Goal: Transaction & Acquisition: Download file/media

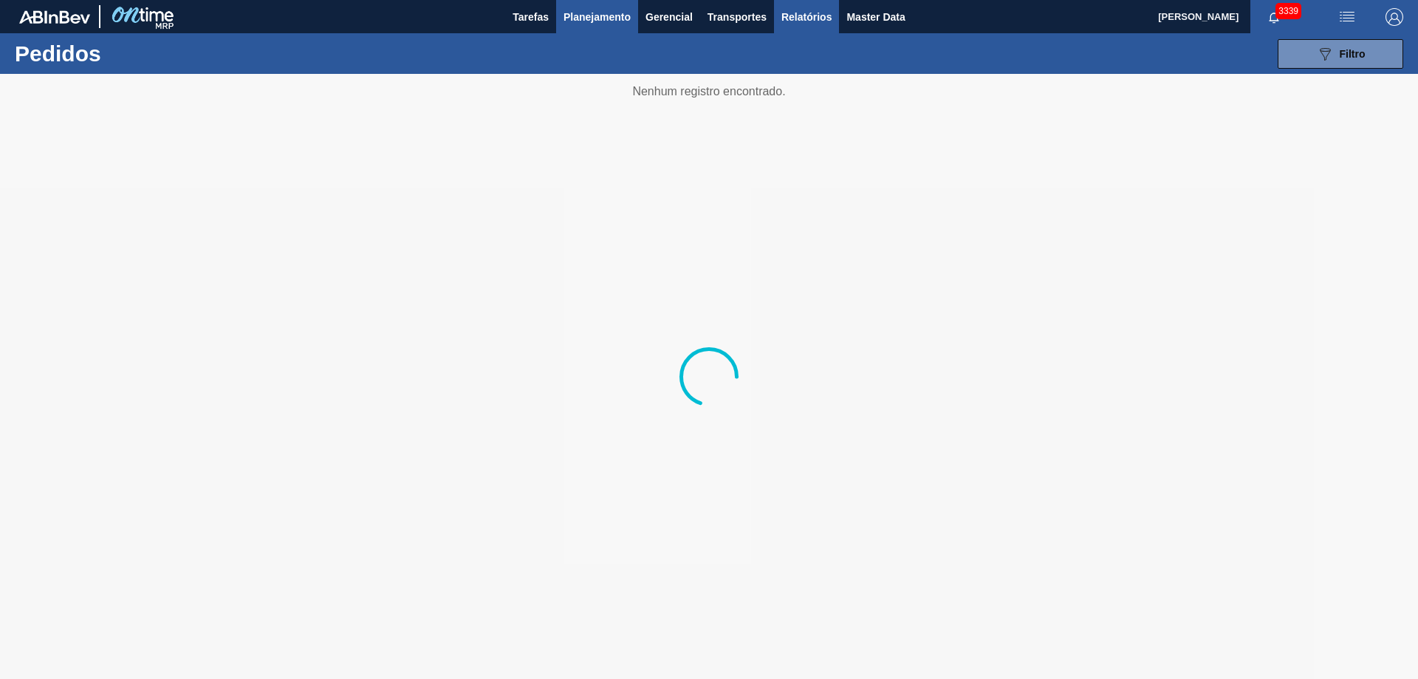
click at [805, 29] on button "Relatórios" at bounding box center [806, 16] width 65 height 33
checkbox input "true"
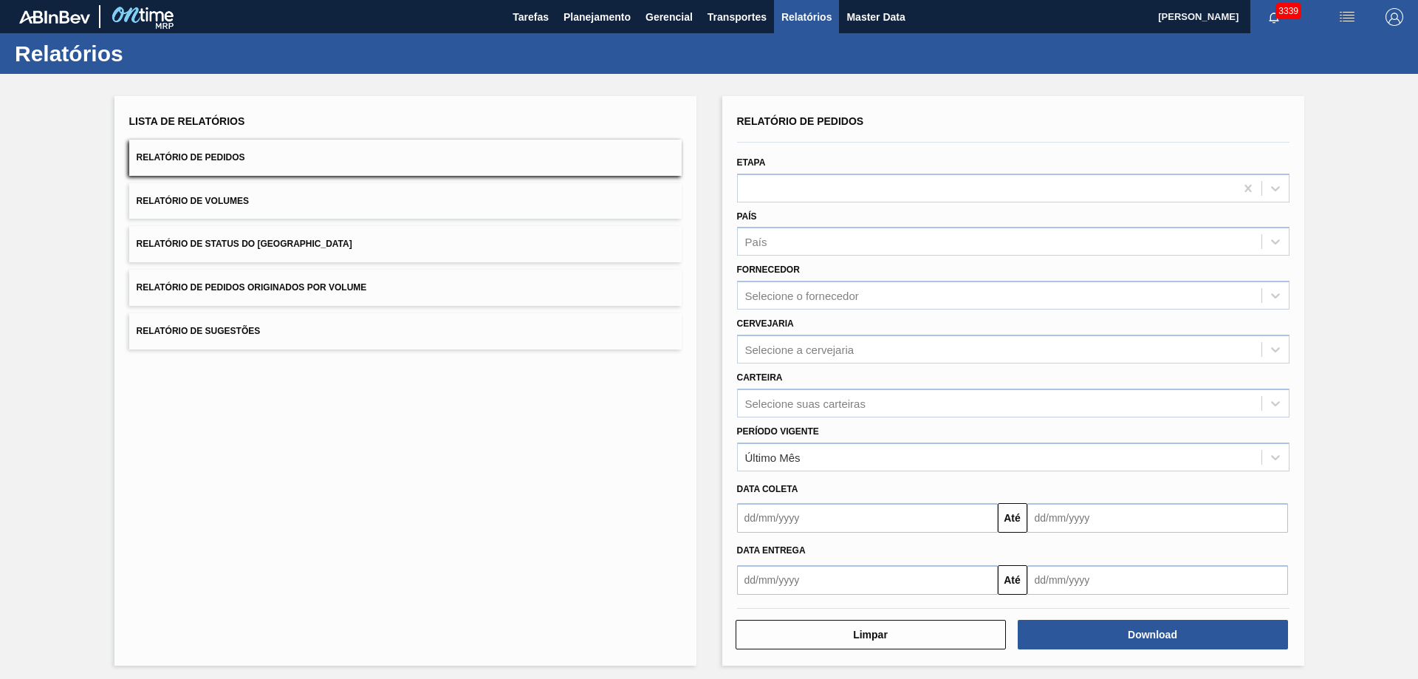
click at [369, 289] on button "Relatório de Pedidos Originados por Volume" at bounding box center [405, 288] width 552 height 36
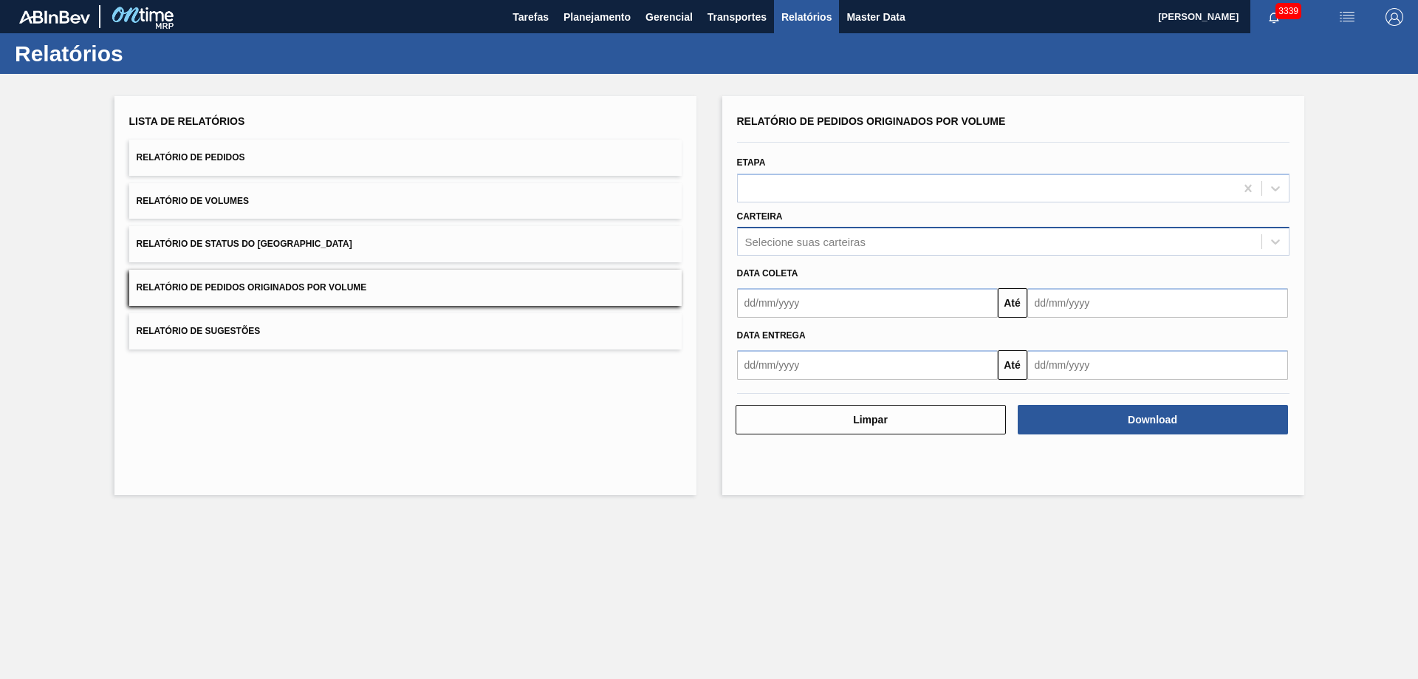
click at [834, 251] on div "Selecione suas carteiras" at bounding box center [1000, 241] width 524 height 21
drag, startPoint x: 849, startPoint y: 275, endPoint x: 730, endPoint y: 238, distance: 123.8
click at [731, 238] on div "Carteira option Verticalizada - Vidros focused, 1 of 1. 1 result available for …" at bounding box center [1013, 231] width 564 height 50
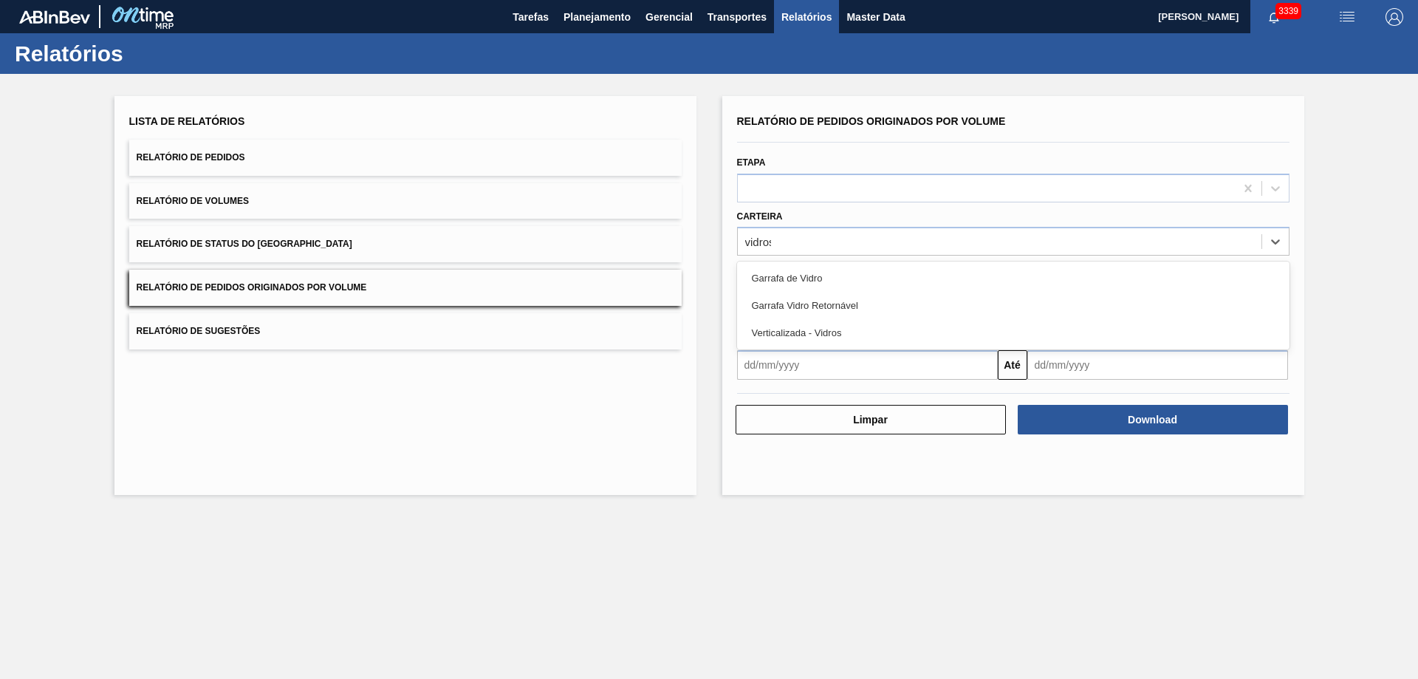
type input "vidro"
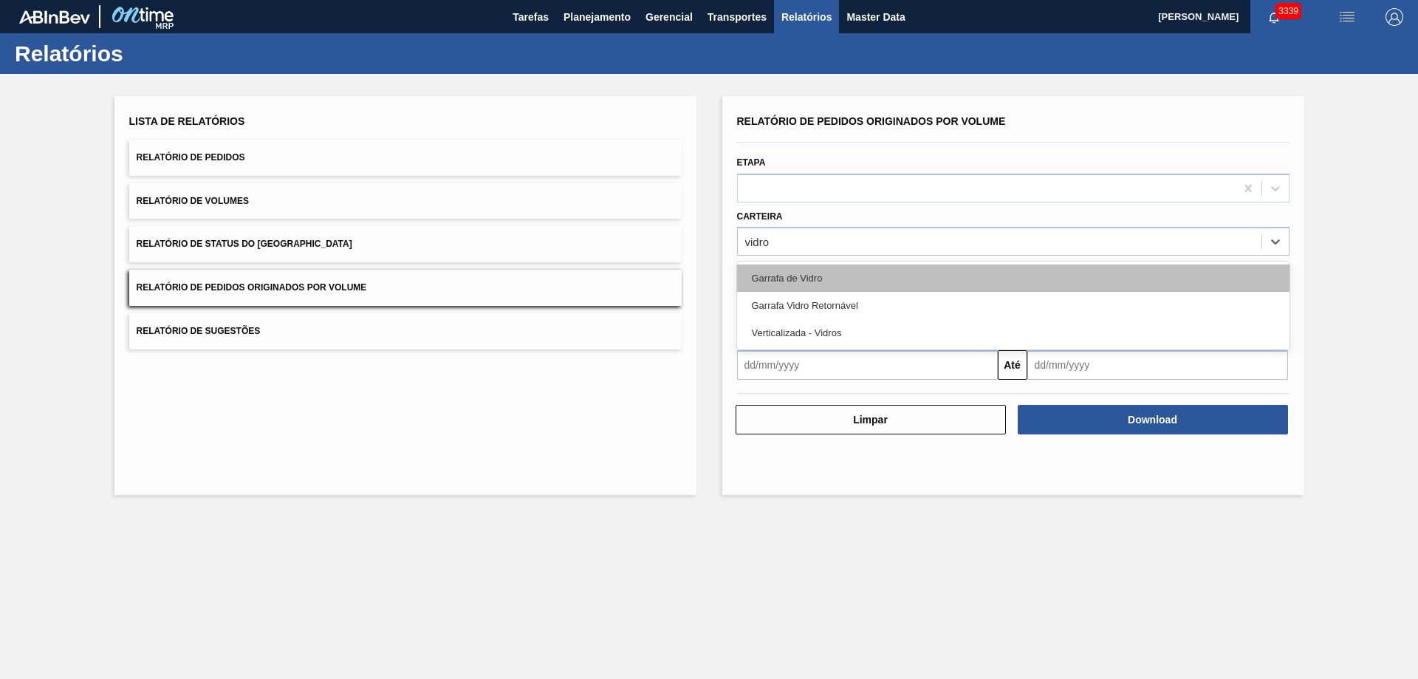
click at [805, 279] on div "Garrafa de Vidro" at bounding box center [1013, 277] width 552 height 27
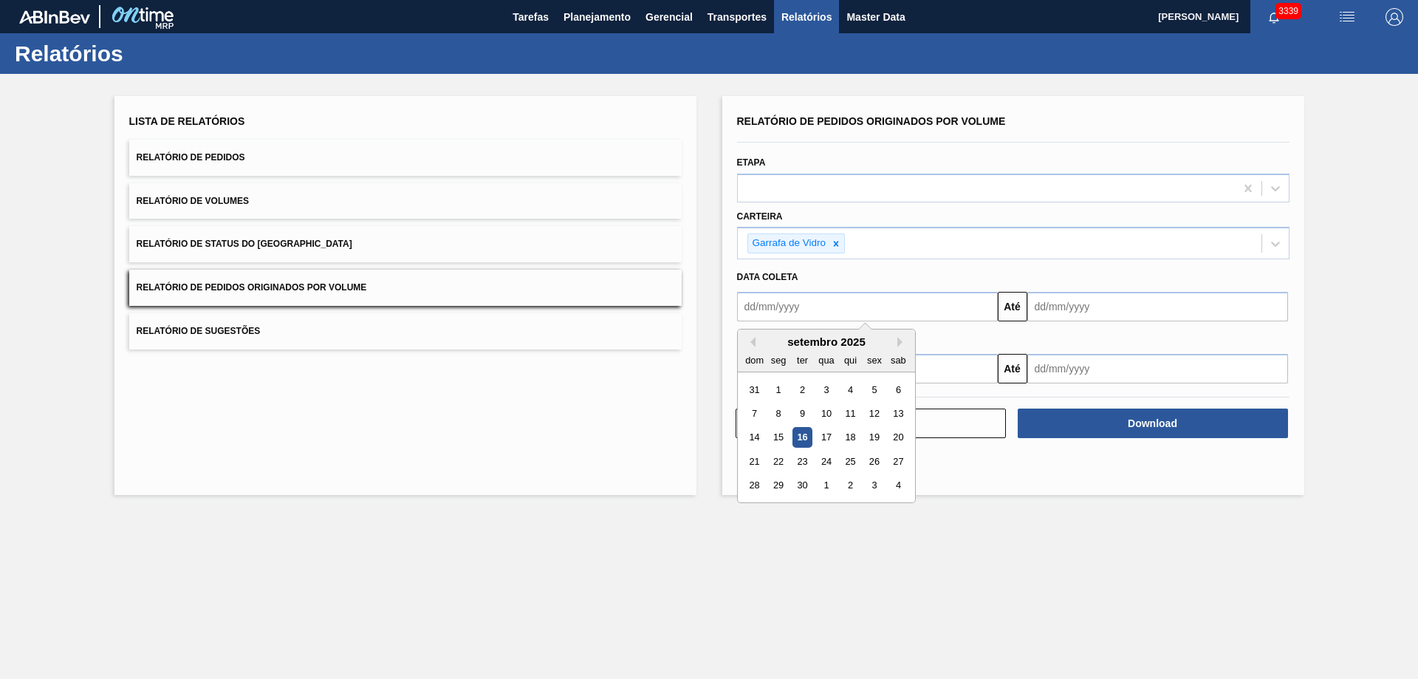
click at [789, 318] on input "text" at bounding box center [867, 307] width 261 height 30
click at [781, 384] on div "1" at bounding box center [778, 390] width 20 height 20
type input "[DATE]"
click at [1063, 309] on input "text" at bounding box center [1157, 307] width 261 height 30
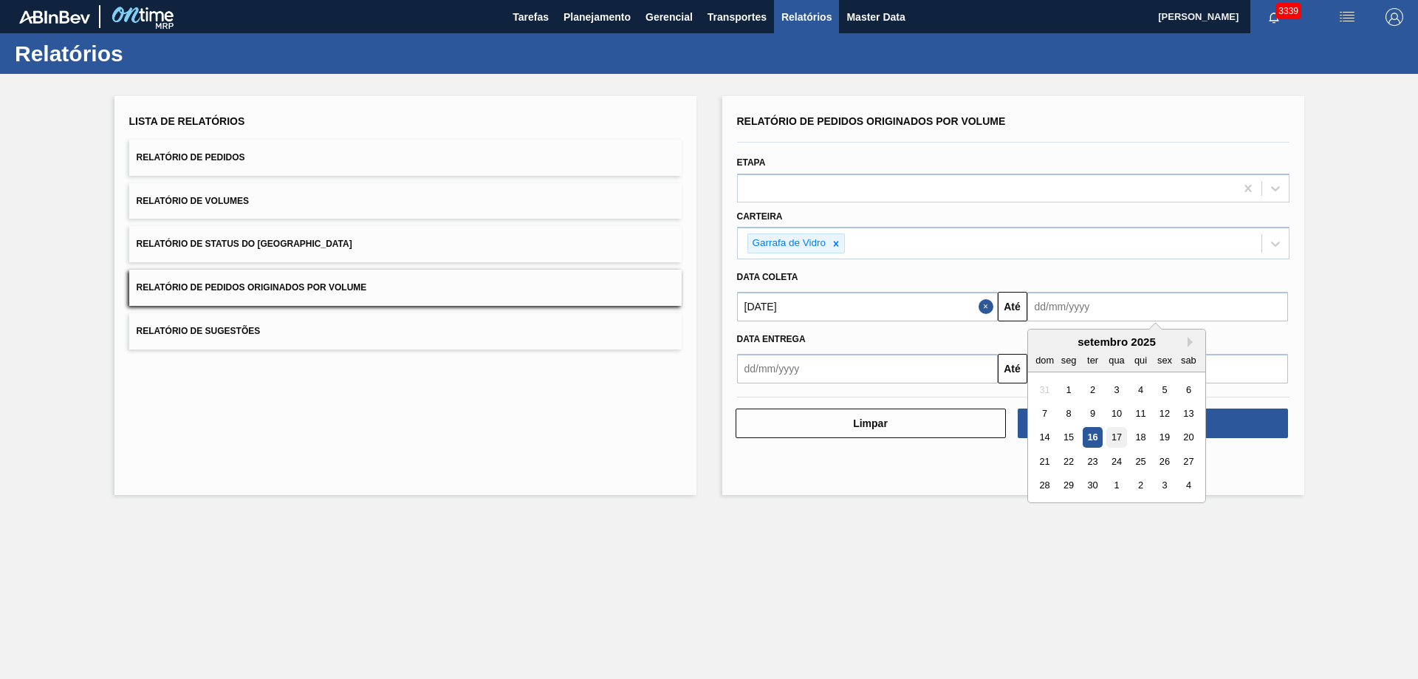
click at [1107, 438] on div "17" at bounding box center [1116, 438] width 20 height 20
type input "[DATE]"
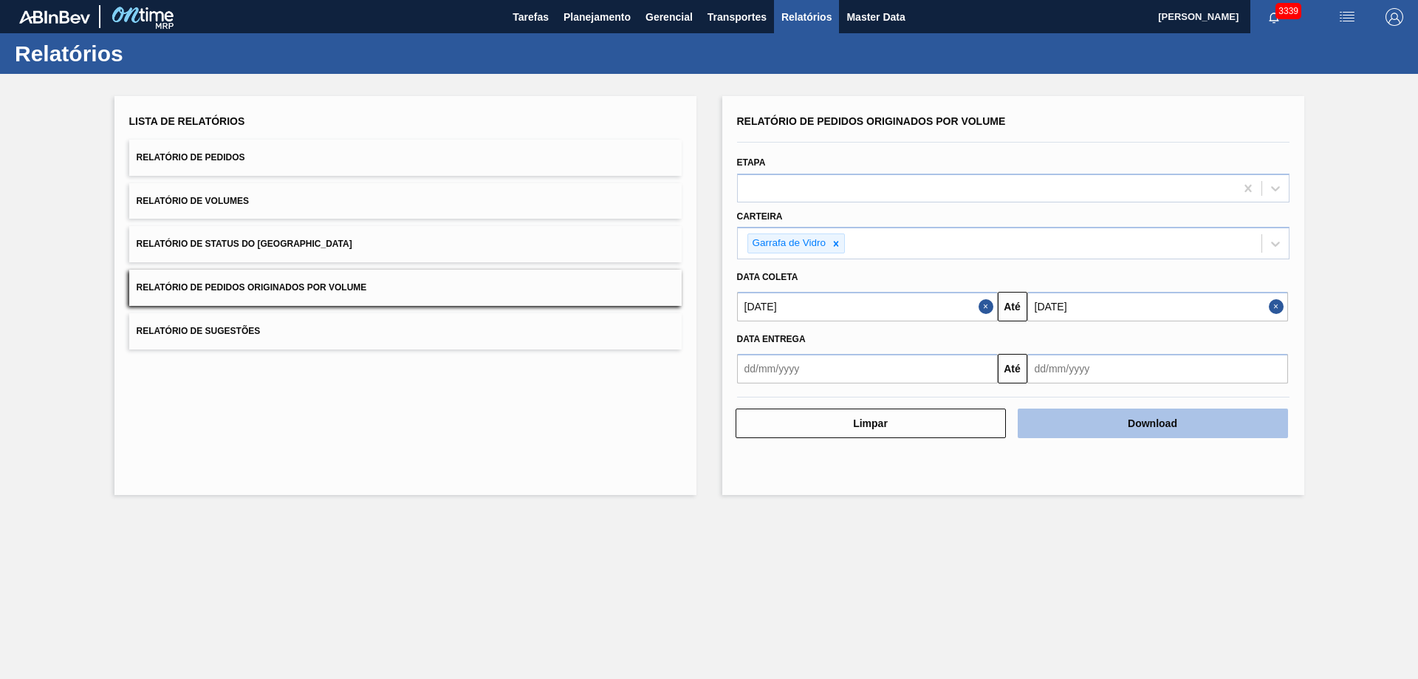
click at [1101, 423] on button "Download" at bounding box center [1153, 423] width 270 height 30
